Goal: Information Seeking & Learning: Learn about a topic

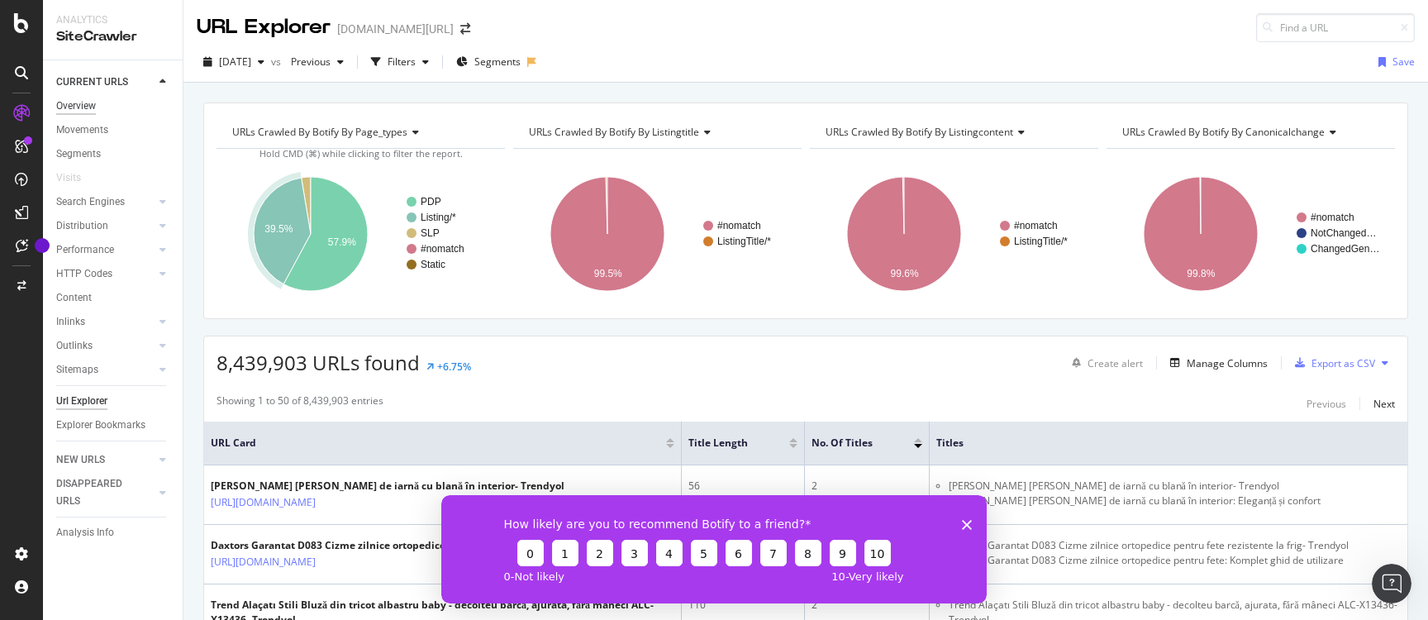
click at [92, 106] on div "Overview" at bounding box center [76, 106] width 40 height 17
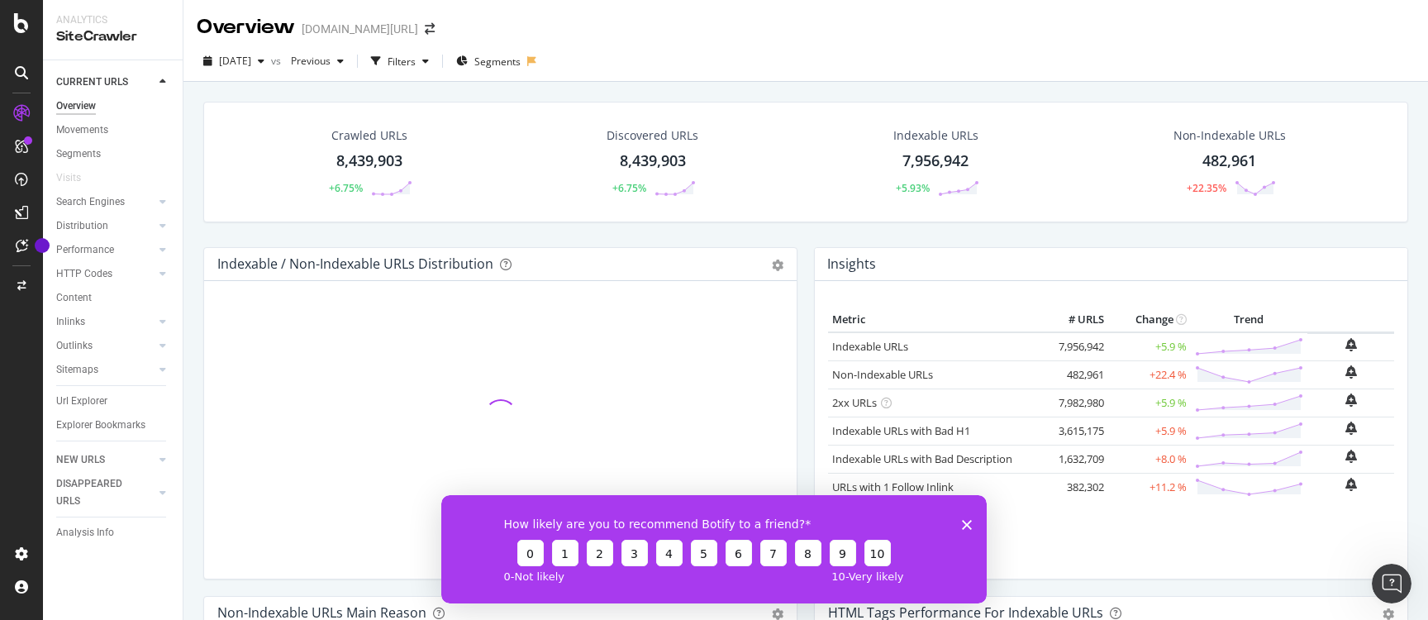
click at [96, 37] on div "SiteCrawler" at bounding box center [112, 36] width 113 height 19
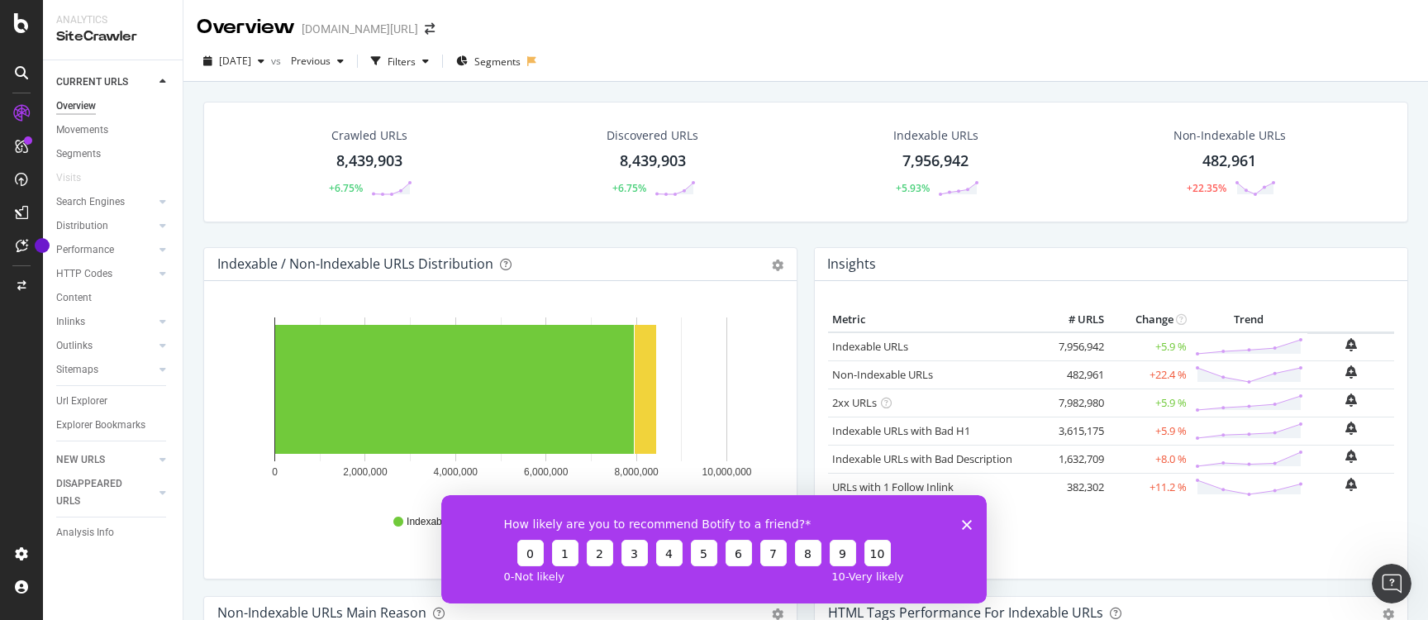
click at [969, 527] on icon "Close survey" at bounding box center [967, 524] width 10 height 10
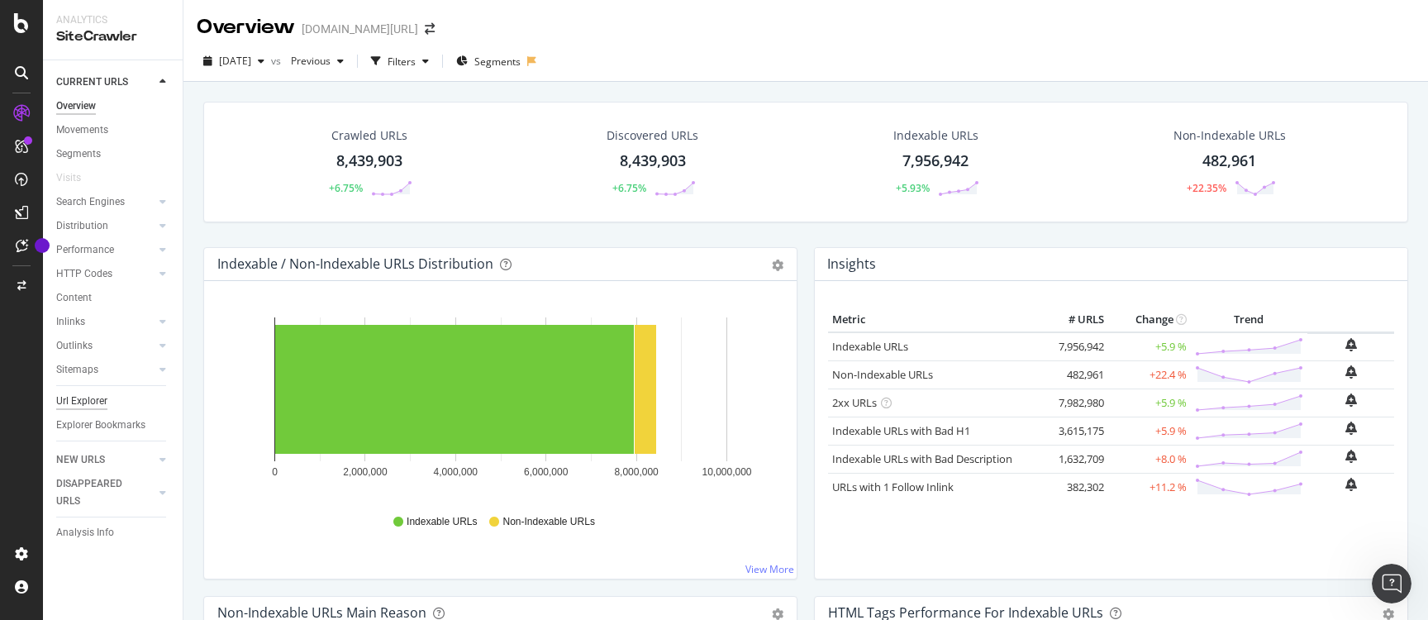
click at [95, 397] on div "Url Explorer" at bounding box center [81, 401] width 51 height 17
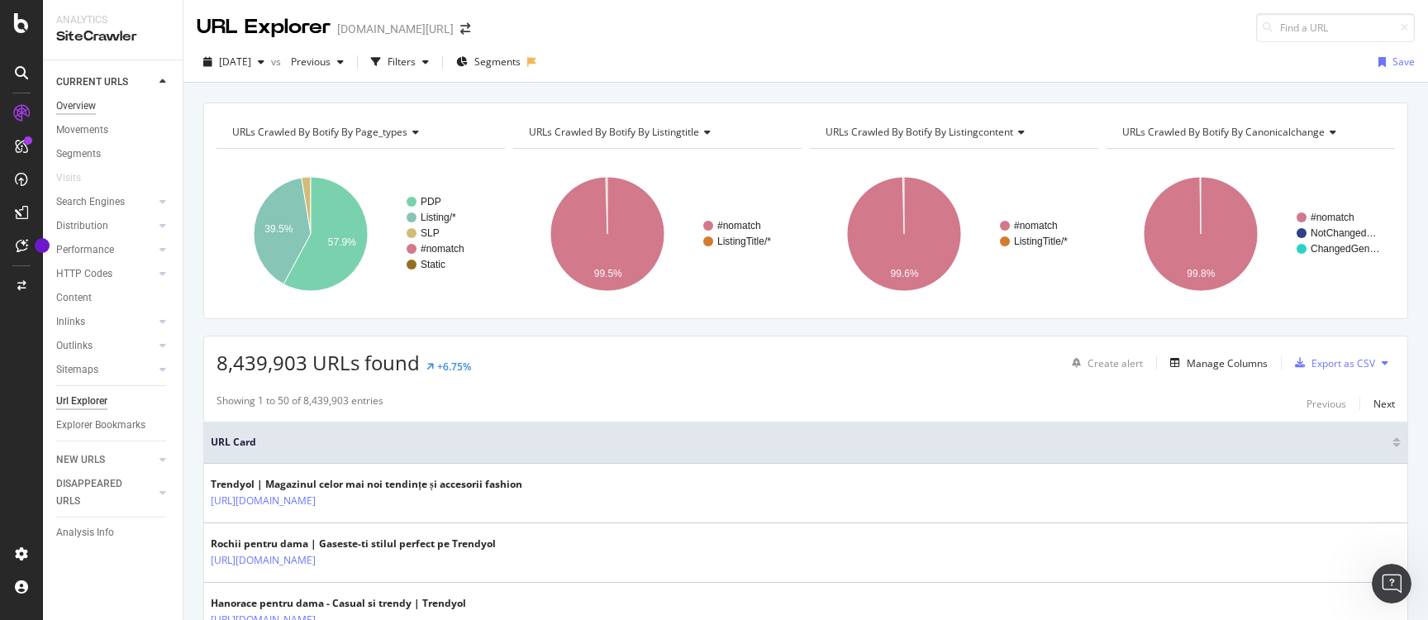
click at [88, 103] on div "Overview" at bounding box center [76, 106] width 40 height 17
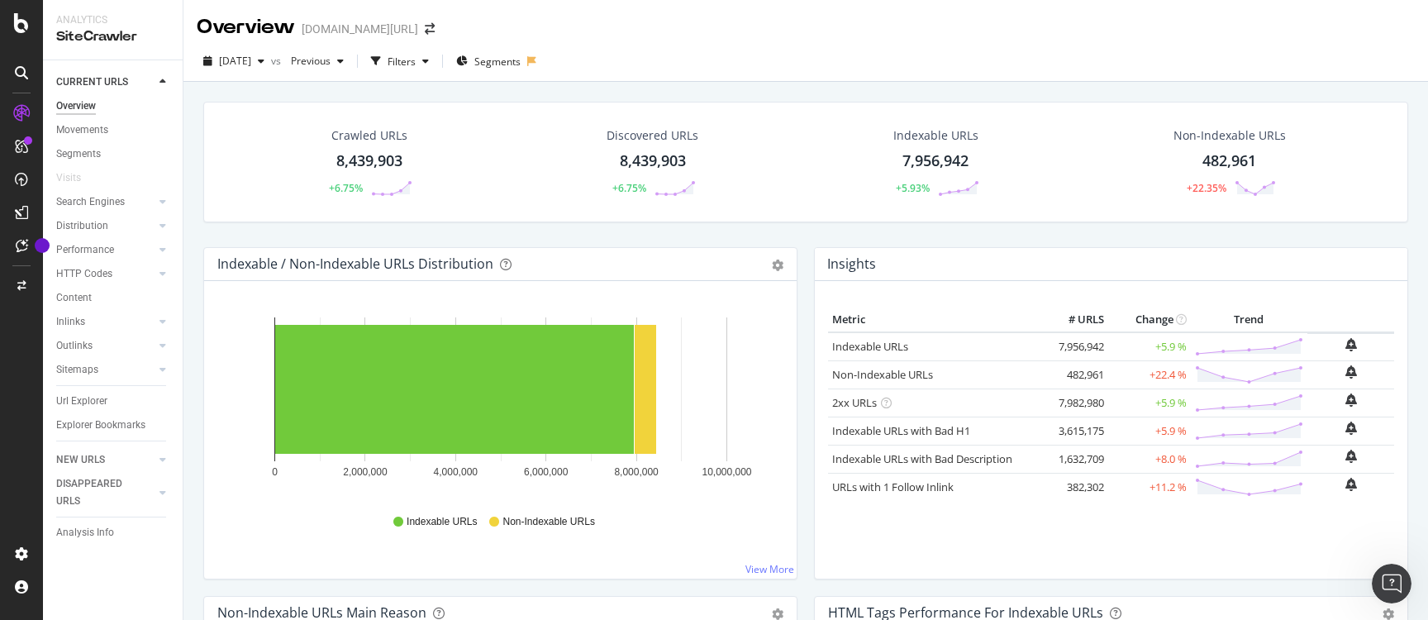
click at [1077, 345] on td "7,956,942" at bounding box center [1075, 346] width 66 height 29
click at [1350, 346] on icon "bell-plus" at bounding box center [1352, 344] width 12 height 13
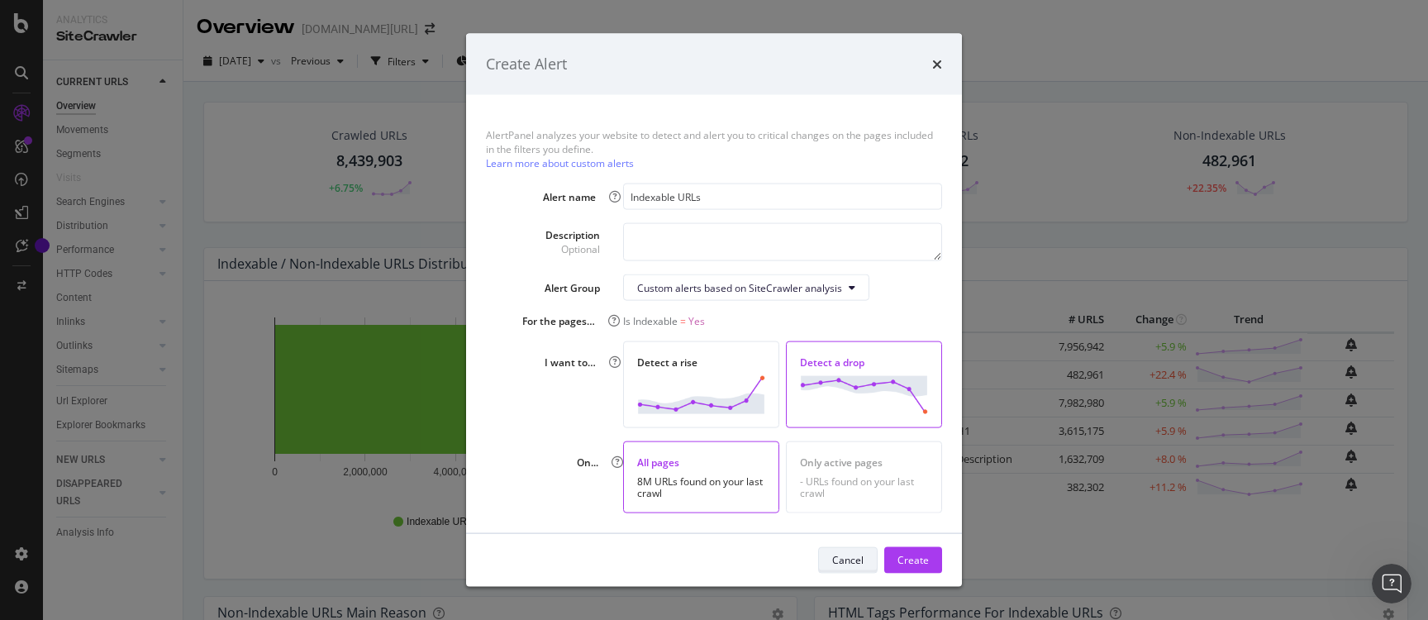
click at [843, 560] on div "Cancel" at bounding box center [847, 560] width 31 height 14
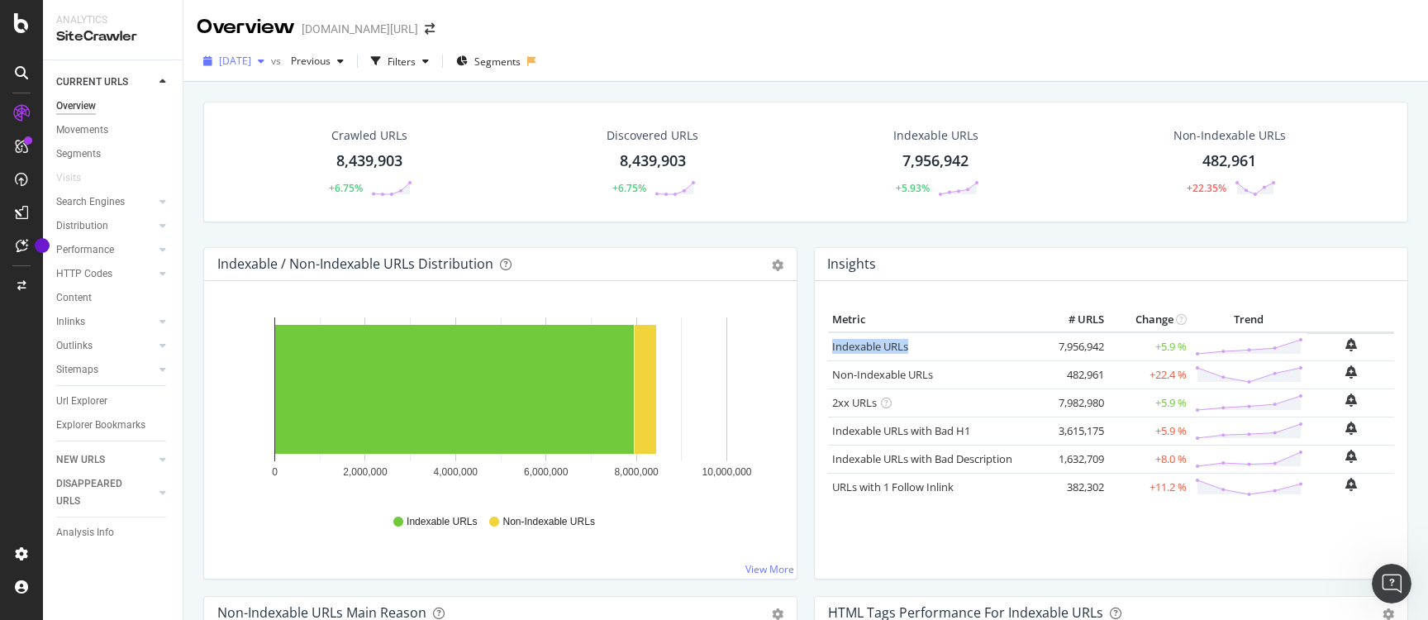
click at [251, 61] on span "[DATE]" at bounding box center [235, 61] width 32 height 14
click at [1161, 379] on td "+22.4 %" at bounding box center [1149, 374] width 83 height 28
click at [1171, 405] on td "+5.9 %" at bounding box center [1149, 402] width 83 height 28
click at [1169, 428] on td "+5.9 %" at bounding box center [1149, 431] width 83 height 28
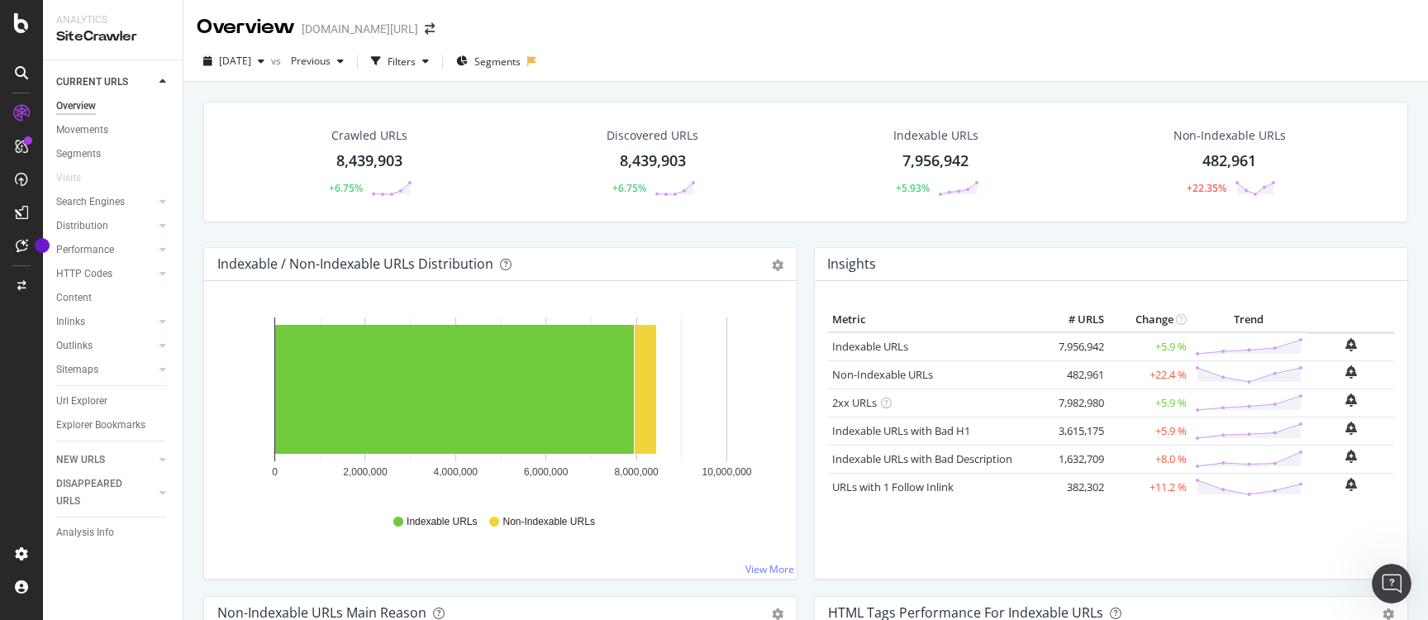
click at [1165, 455] on td "+8.0 %" at bounding box center [1149, 459] width 83 height 28
click at [251, 64] on span "[DATE]" at bounding box center [235, 61] width 32 height 14
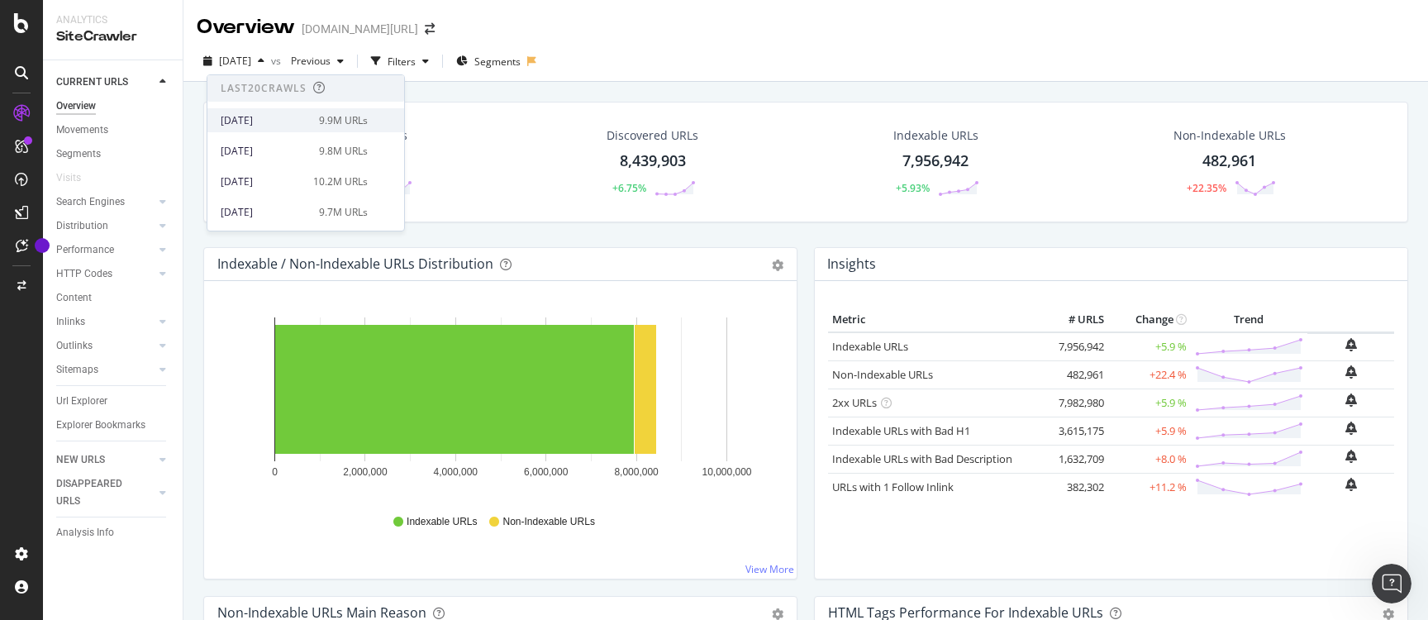
click at [268, 117] on div "[DATE]" at bounding box center [265, 120] width 88 height 15
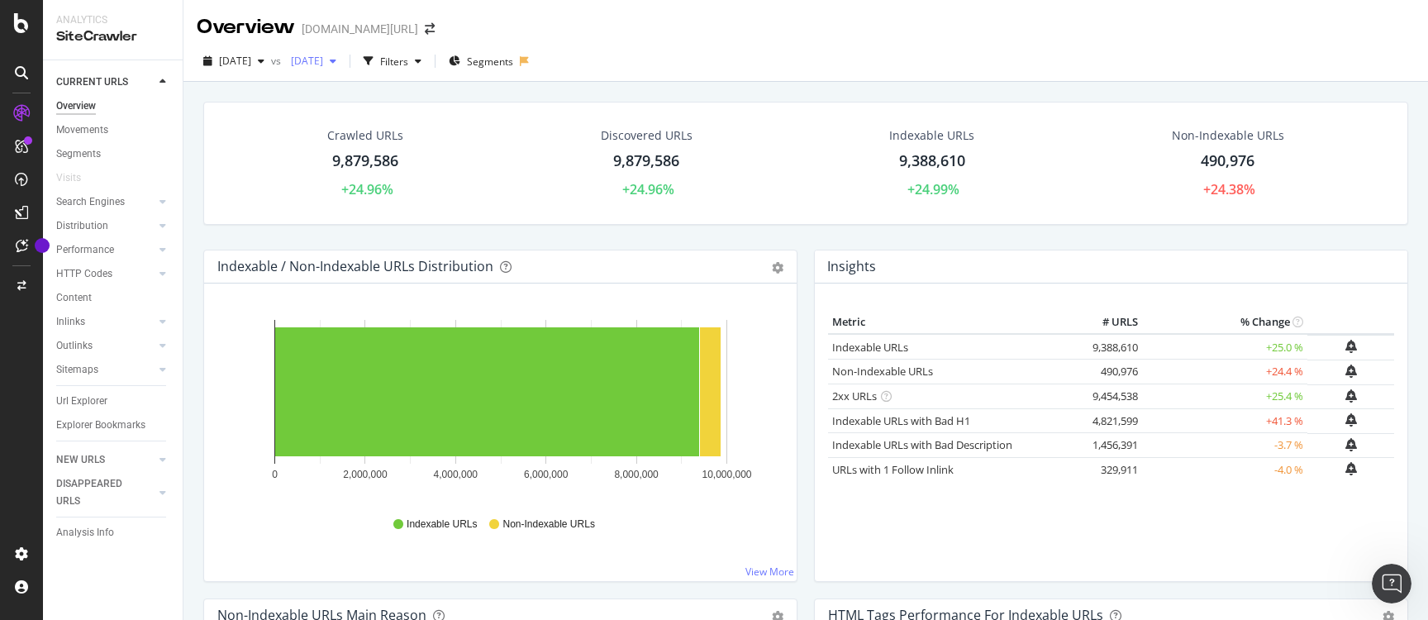
click at [323, 63] on span "[DATE]" at bounding box center [303, 61] width 39 height 14
click at [546, 143] on div "Discovered URLs 9,879,586 +24.96%" at bounding box center [647, 163] width 289 height 88
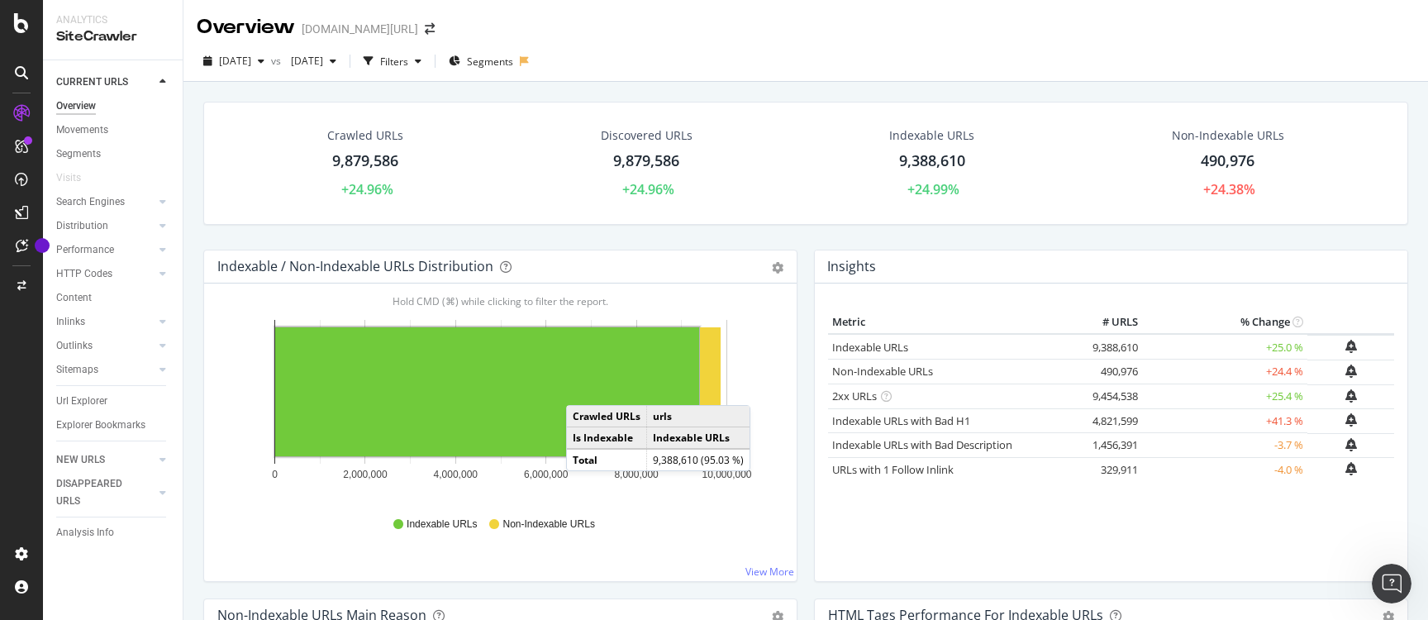
click at [582, 388] on rect "A chart." at bounding box center [487, 391] width 424 height 129
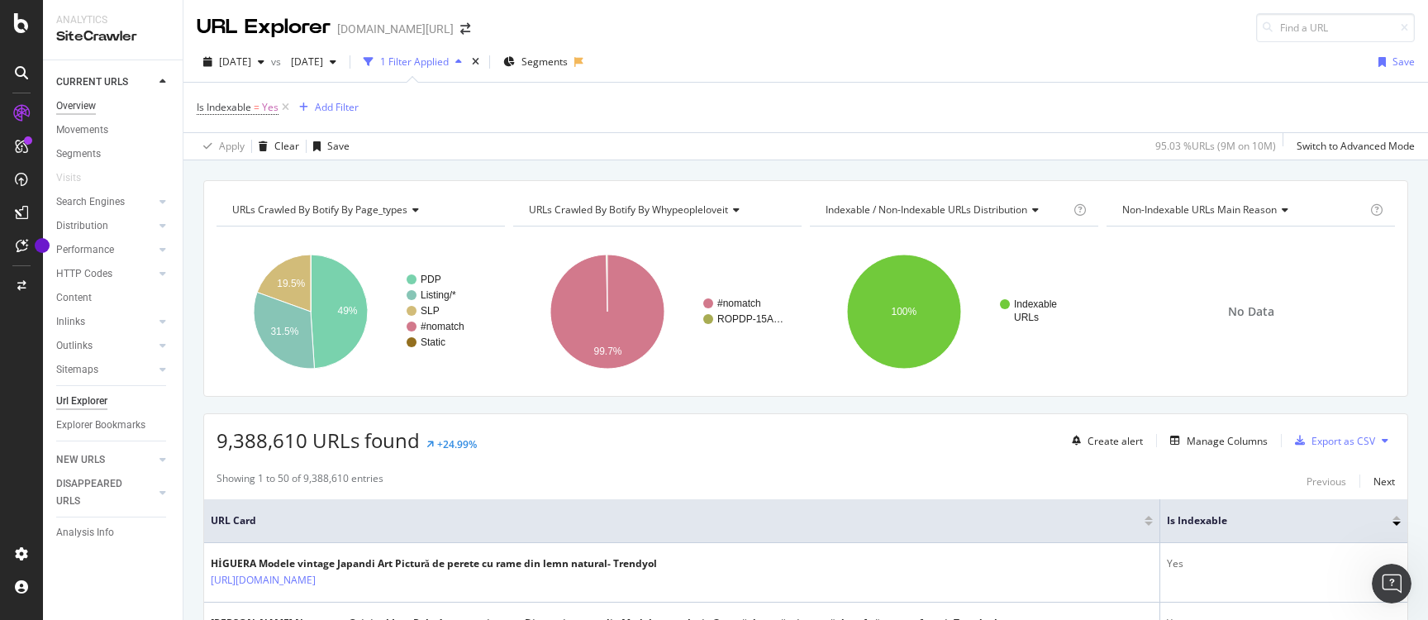
click at [90, 107] on div "Overview" at bounding box center [76, 106] width 40 height 17
